Goal: Task Accomplishment & Management: Complete application form

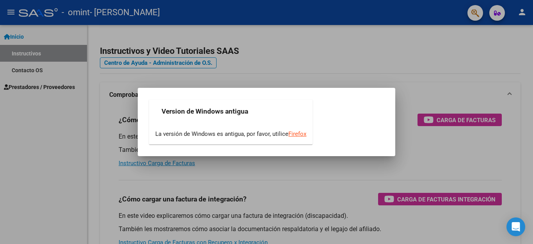
click at [312, 71] on div at bounding box center [266, 122] width 533 height 244
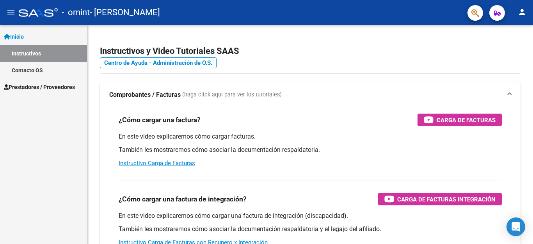
click at [43, 88] on span "Prestadores / Proveedores" at bounding box center [39, 87] width 71 height 9
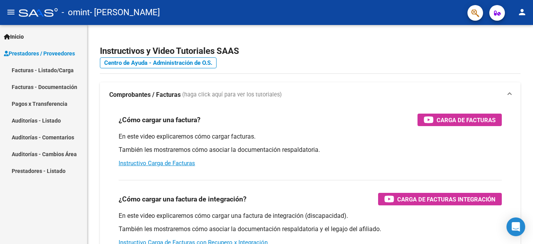
click at [56, 36] on link "Inicio" at bounding box center [43, 36] width 87 height 17
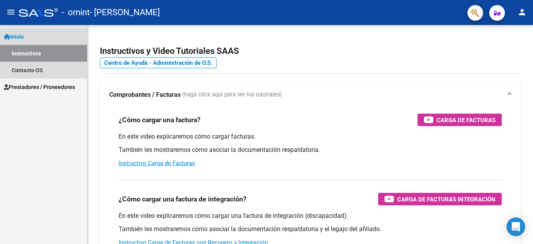
click at [32, 50] on link "Instructivos" at bounding box center [43, 53] width 87 height 17
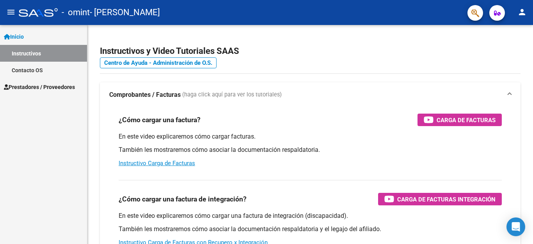
click at [52, 87] on span "Prestadores / Proveedores" at bounding box center [39, 87] width 71 height 9
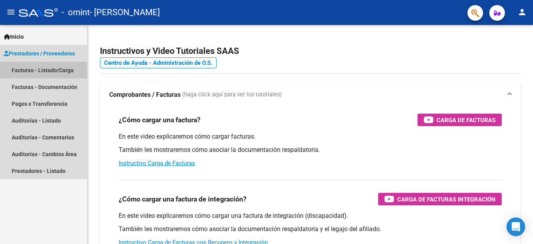
click at [45, 68] on link "Facturas - Listado/Carga" at bounding box center [43, 70] width 87 height 17
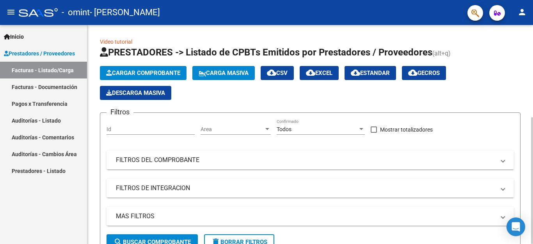
click at [150, 73] on span "Cargar Comprobante" at bounding box center [143, 72] width 74 height 7
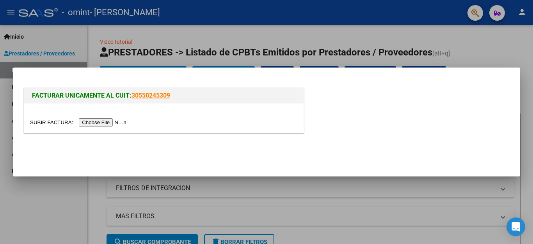
click at [116, 124] on input "file" at bounding box center [79, 122] width 99 height 8
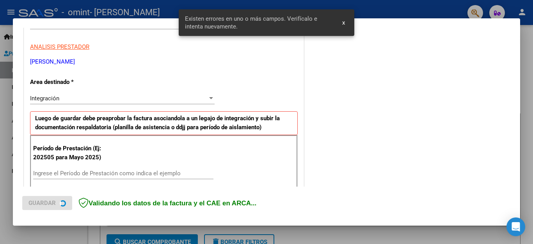
scroll to position [178, 0]
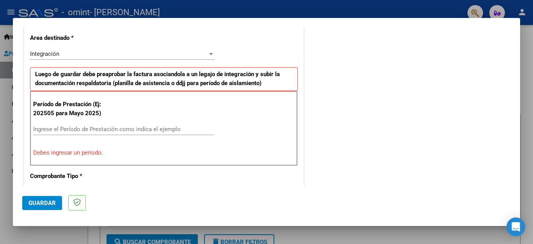
click at [64, 132] on input "Ingrese el Período de Prestación como indica el ejemplo" at bounding box center [123, 129] width 180 height 7
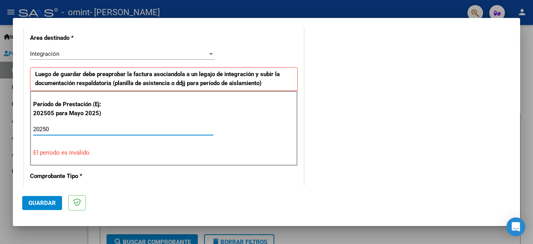
type input "202509"
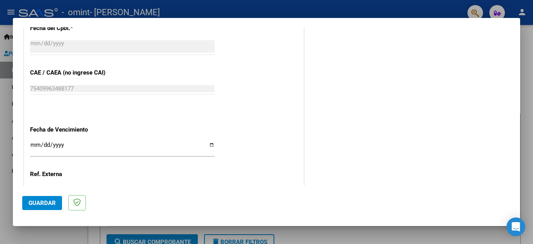
scroll to position [519, 0]
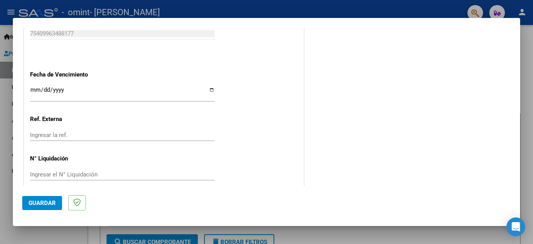
type input "202509"
click at [38, 205] on span "Guardar" at bounding box center [41, 202] width 27 height 7
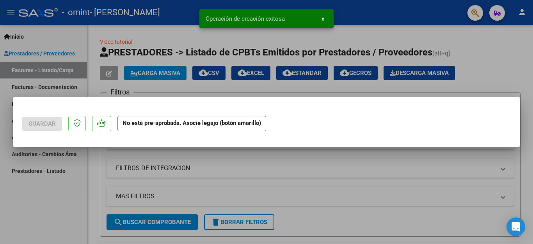
scroll to position [0, 0]
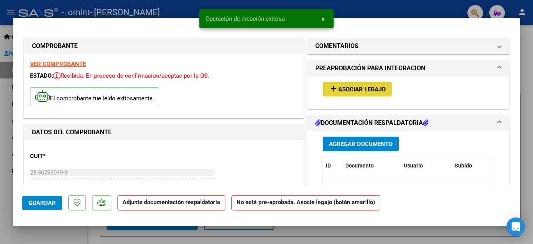
click at [345, 90] on span "Asociar Legajo" at bounding box center [361, 89] width 47 height 7
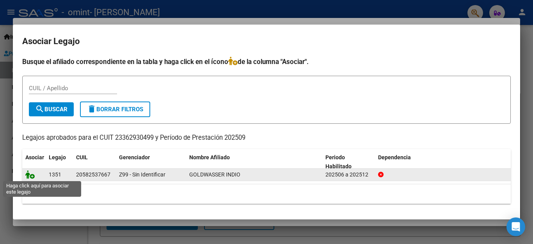
click at [30, 175] on icon at bounding box center [29, 174] width 9 height 9
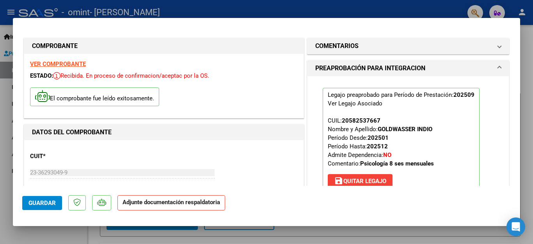
scroll to position [117, 0]
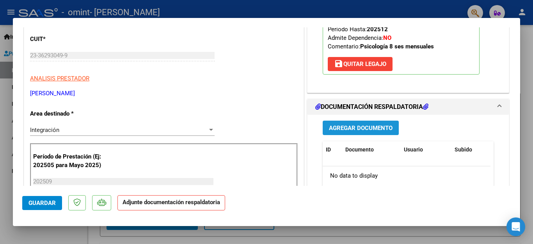
click at [360, 125] on span "Agregar Documento" at bounding box center [361, 128] width 64 height 7
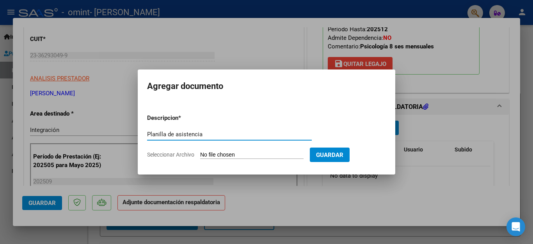
type input "Planilla de asistencia"
click at [262, 151] on input "Seleccionar Archivo" at bounding box center [251, 154] width 103 height 7
type input "C:\fakepath\Planilla de asistencia Indio septiembre.jpg"
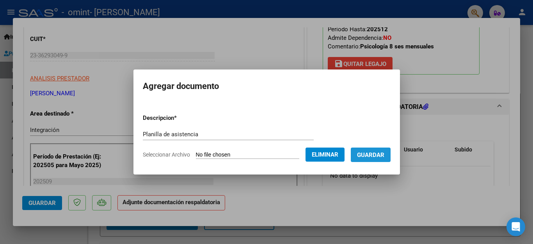
click at [377, 155] on span "Guardar" at bounding box center [370, 154] width 27 height 7
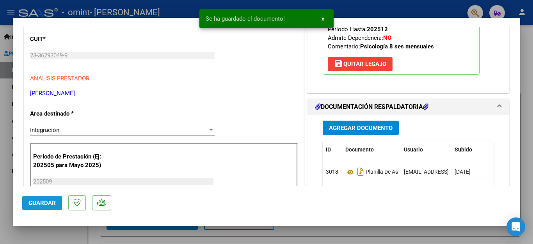
click at [28, 205] on span "Guardar" at bounding box center [41, 202] width 27 height 7
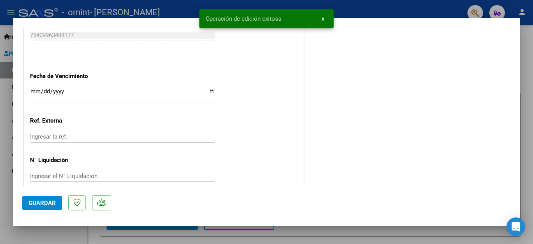
scroll to position [530, 0]
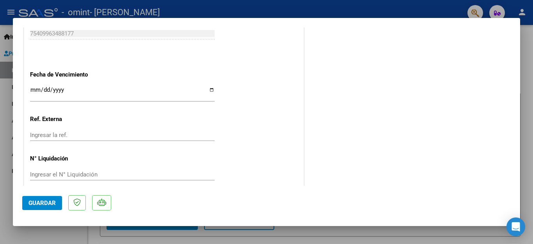
click at [526, 69] on div at bounding box center [266, 122] width 533 height 244
type input "$ 0,00"
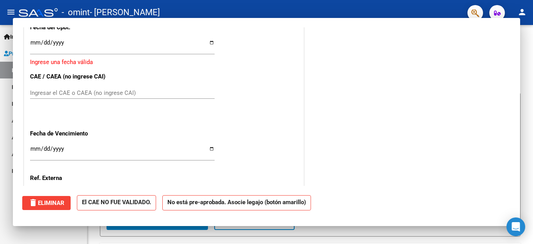
scroll to position [507, 0]
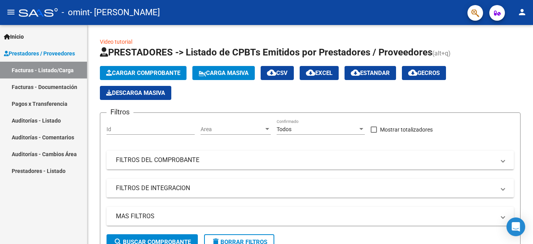
click at [21, 87] on link "Facturas - Documentación" at bounding box center [43, 86] width 87 height 17
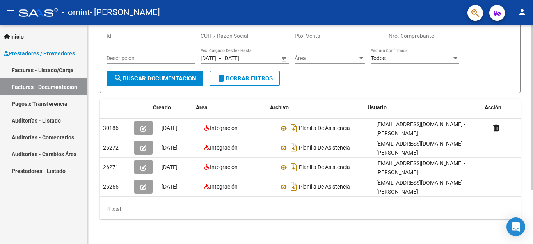
scroll to position [0, 9]
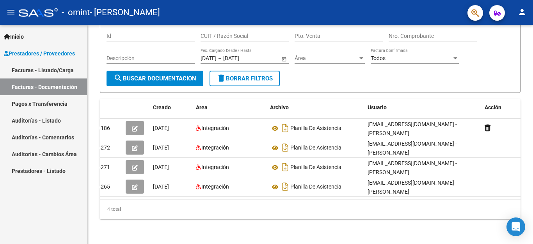
click at [36, 105] on link "Pagos x Transferencia" at bounding box center [43, 103] width 87 height 17
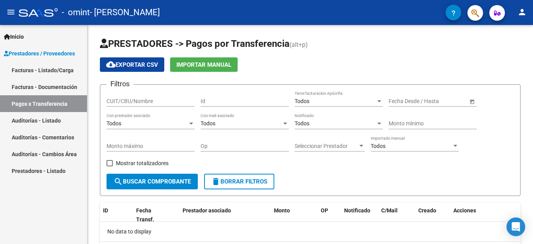
click at [39, 87] on link "Facturas - Documentación" at bounding box center [43, 86] width 87 height 17
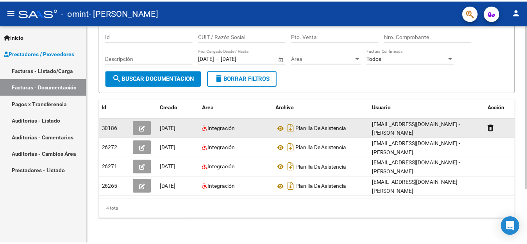
scroll to position [71, 0]
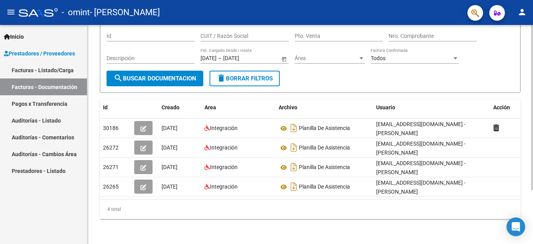
click at [211, 192] on datatable-body "30186 [DATE] Integración Planilla De Asistencia [EMAIL_ADDRESS][DOMAIN_NAME] - …" at bounding box center [310, 159] width 421 height 80
click at [53, 203] on div "Inicio Instructivos Contacto OS Prestadores / Proveedores Facturas - Listado/Ca…" at bounding box center [43, 134] width 87 height 219
click at [519, 13] on mat-icon "person" at bounding box center [522, 11] width 9 height 9
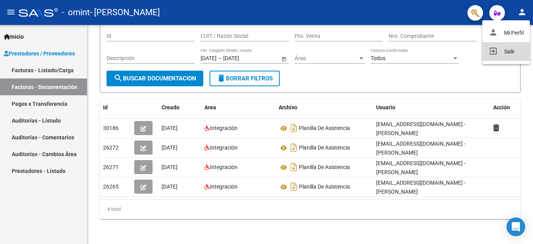
click at [509, 53] on button "exit_to_app Salir" at bounding box center [506, 51] width 48 height 19
